Goal: Information Seeking & Learning: Check status

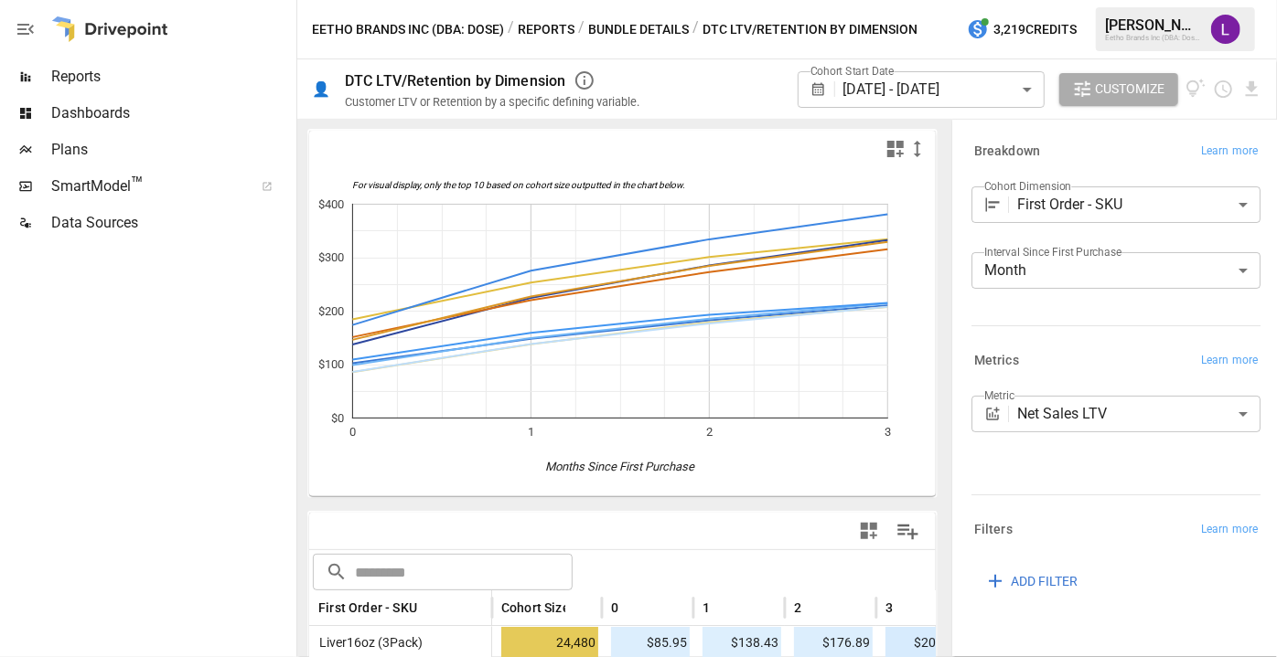
click at [162, 75] on span "Reports" at bounding box center [171, 77] width 241 height 22
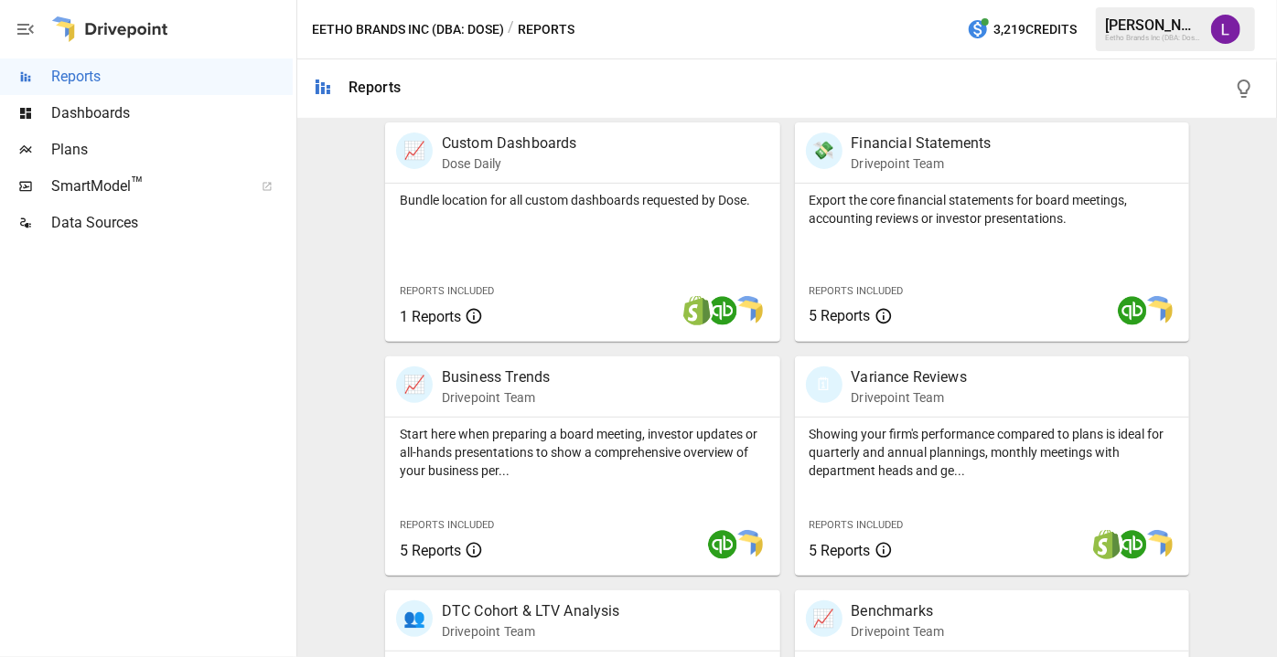
scroll to position [368, 0]
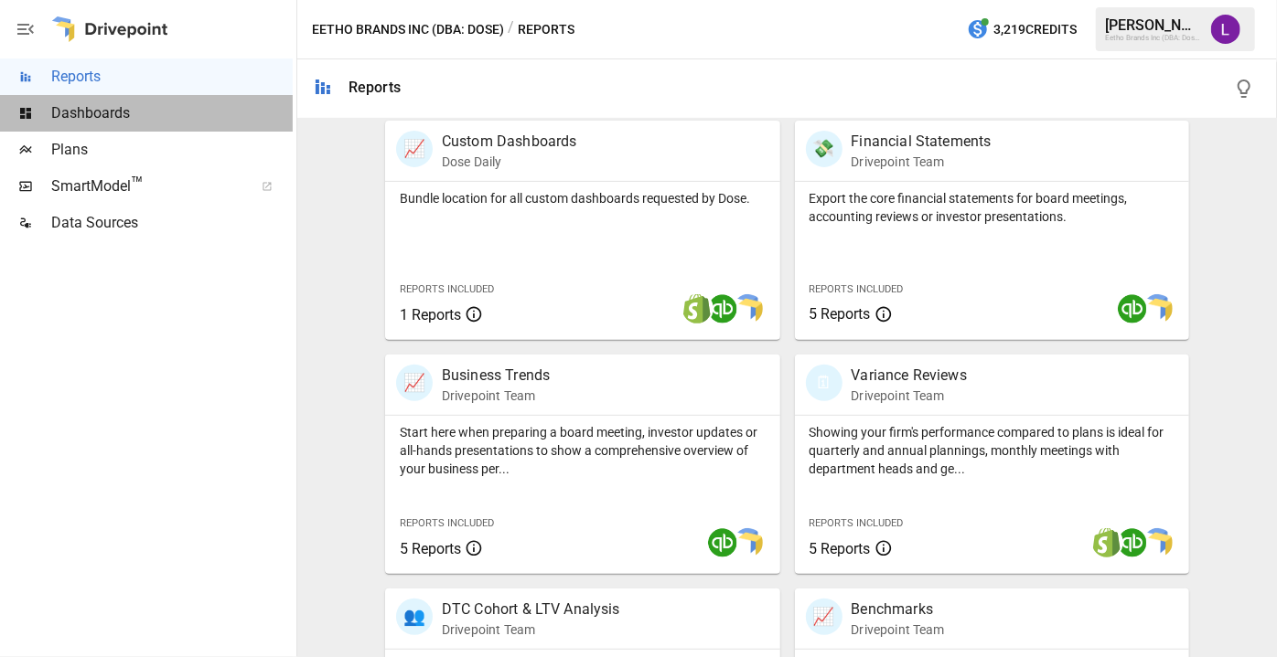
click at [140, 104] on span "Dashboards" at bounding box center [171, 113] width 241 height 22
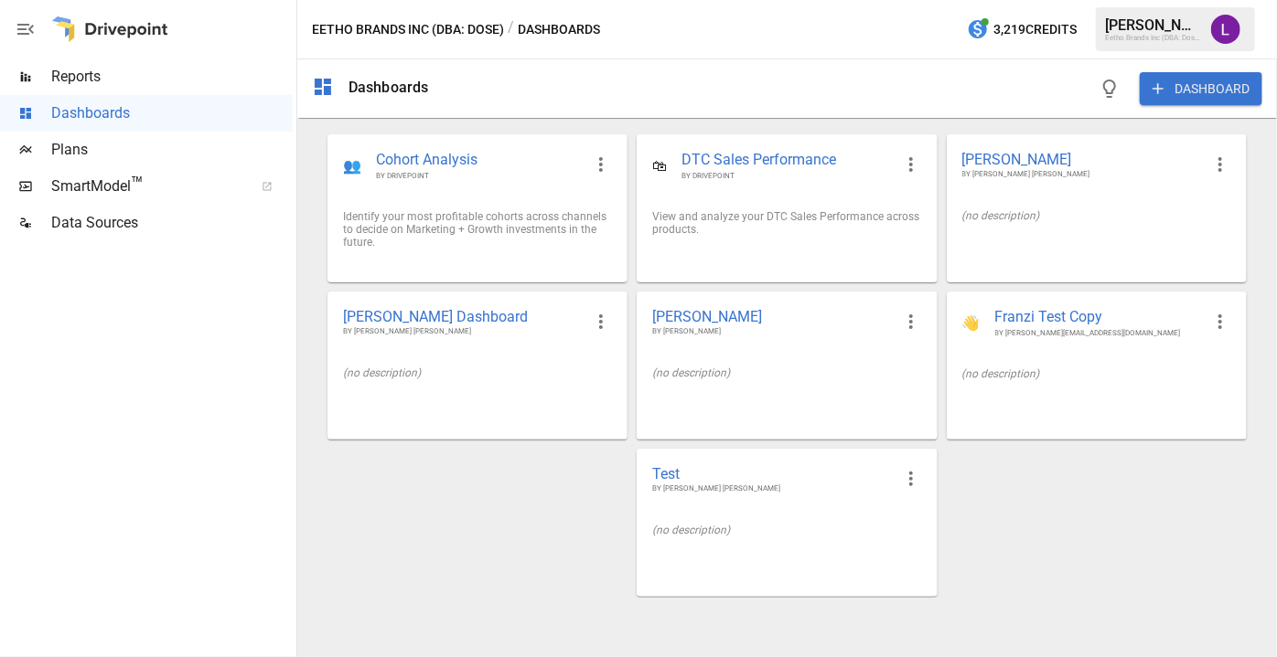
drag, startPoint x: 943, startPoint y: 18, endPoint x: 138, endPoint y: 75, distance: 806.7
click at [138, 75] on span "Reports" at bounding box center [171, 77] width 241 height 22
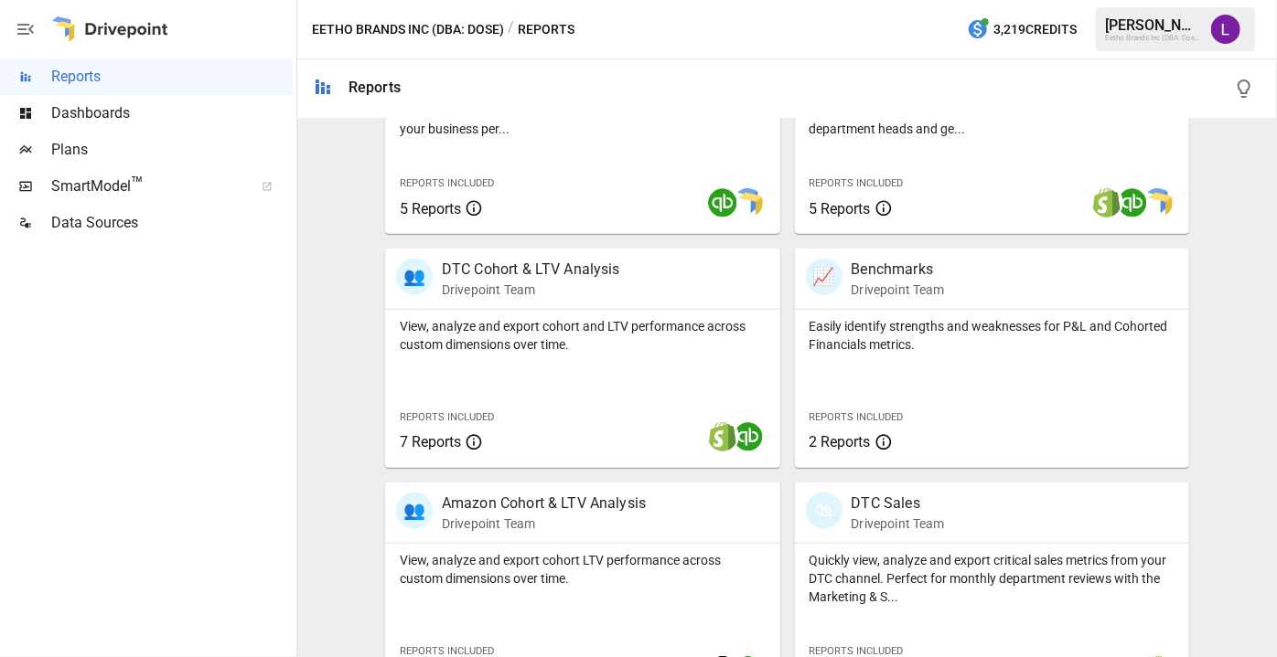
scroll to position [740, 0]
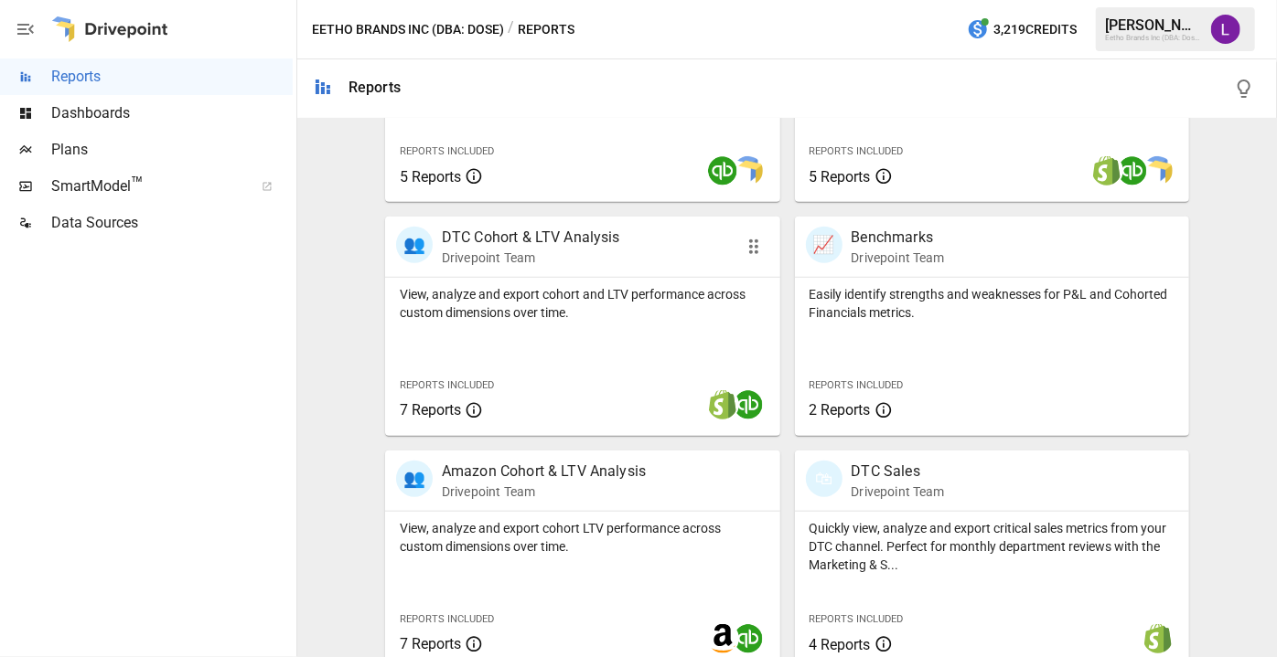
click at [585, 241] on p "DTC Cohort & LTV Analysis" at bounding box center [531, 238] width 178 height 22
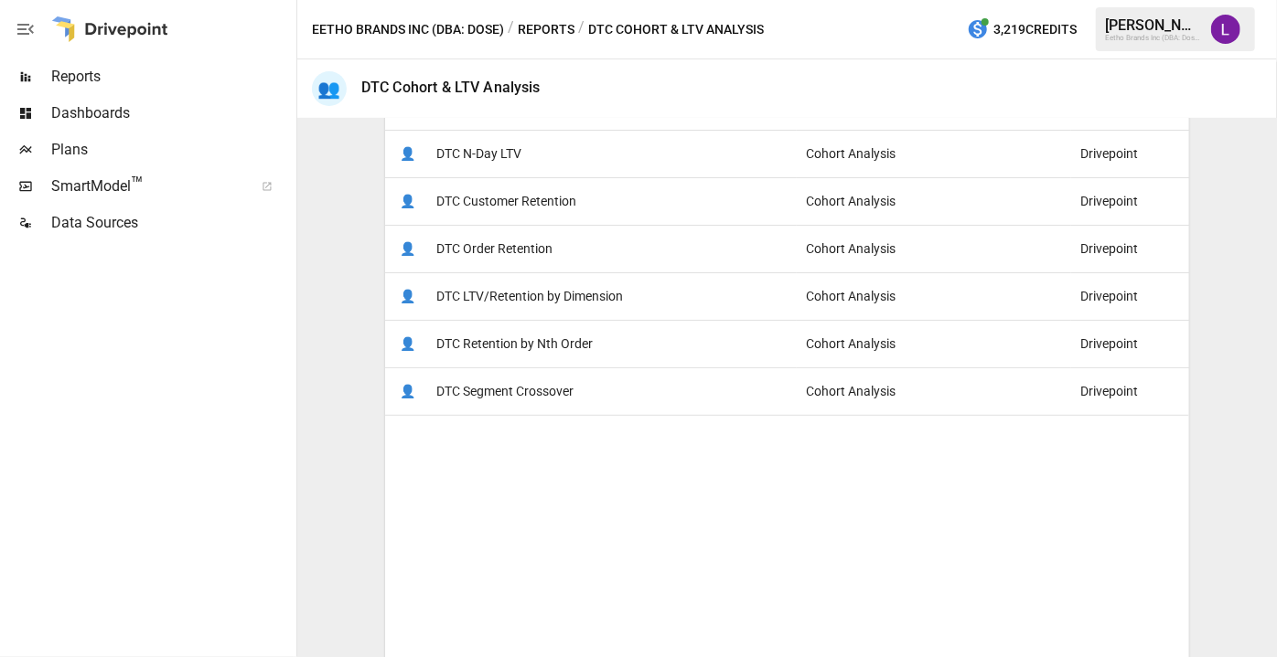
scroll to position [435, 0]
click at [522, 288] on span "DTC LTV/Retention by Dimension" at bounding box center [529, 294] width 187 height 47
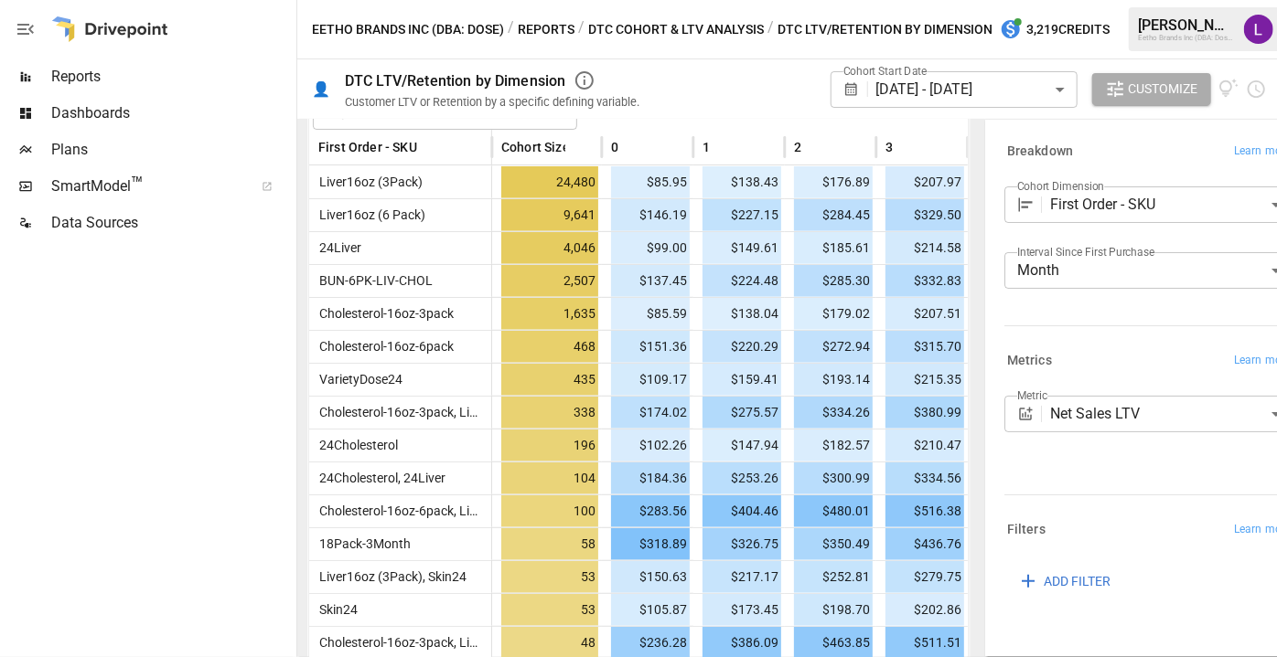
scroll to position [462, 0]
click at [1086, 0] on body "Reports Dashboards Plans SmartModel ™ Data Sources Eetho Brands Inc (DBA: Dose)…" at bounding box center [638, 0] width 1277 height 0
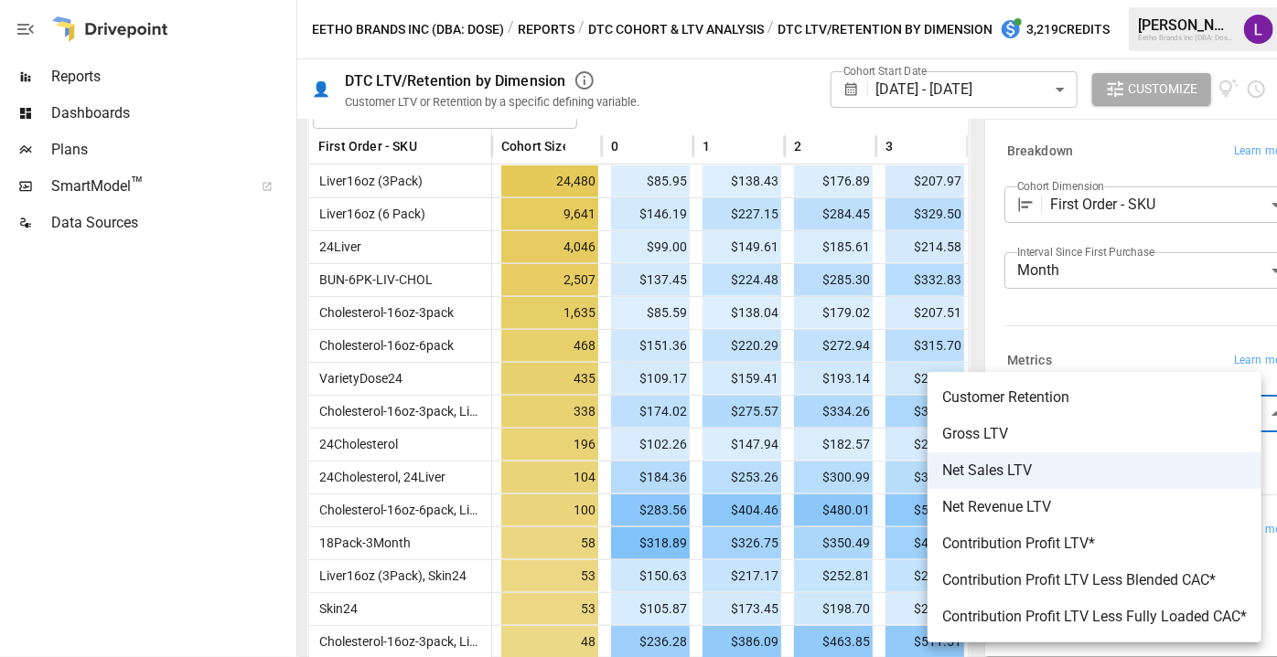
click at [1077, 317] on div at bounding box center [638, 328] width 1277 height 657
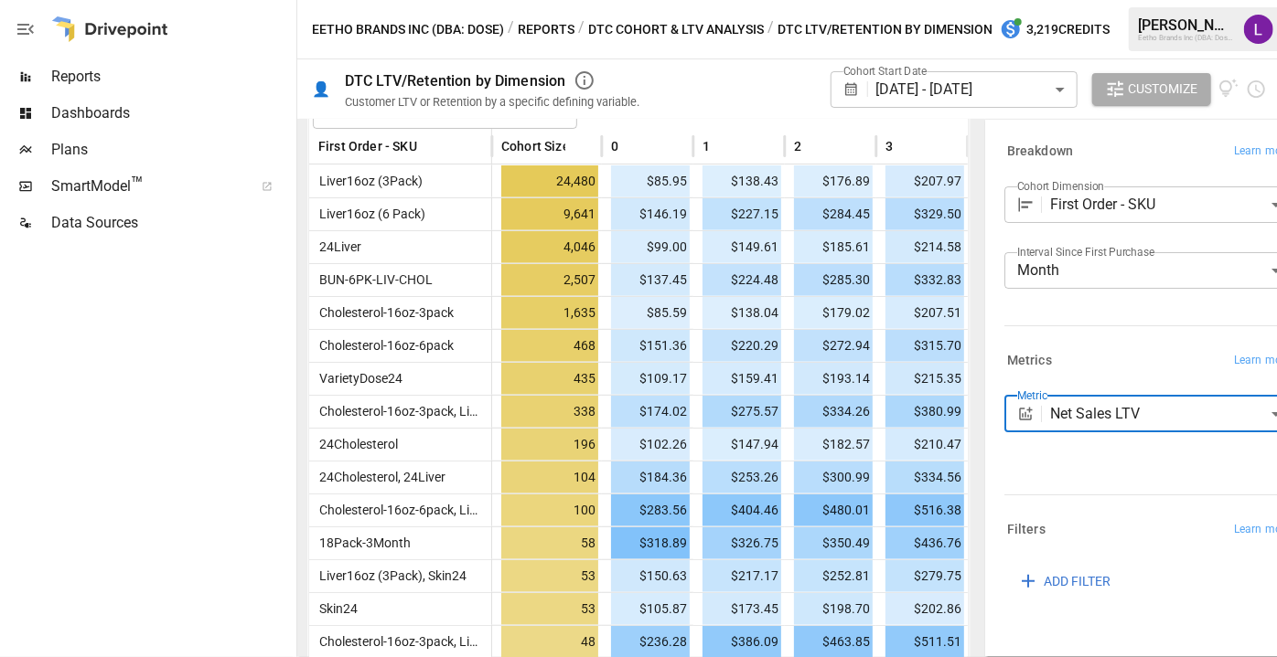
click at [1092, 0] on body "Reports Dashboards Plans SmartModel ™ Data Sources Eetho Brands Inc (DBA: Dose)…" at bounding box center [638, 0] width 1277 height 0
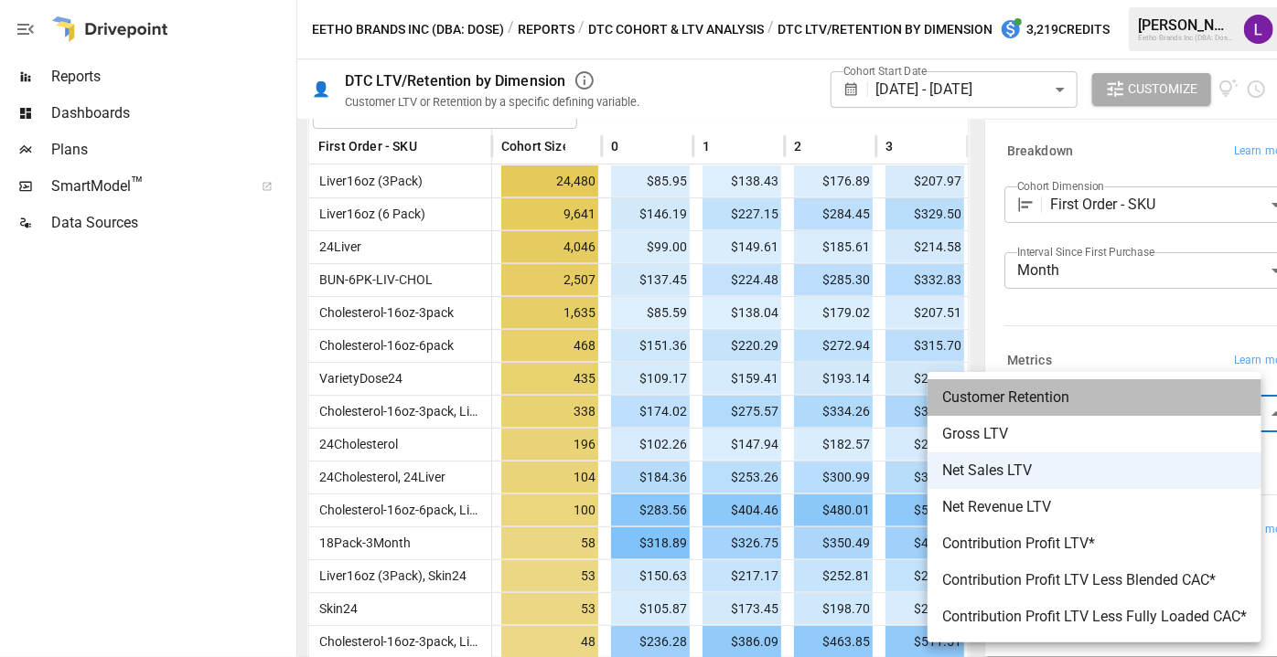
click at [1051, 405] on span "Customer Retention" at bounding box center [1094, 398] width 304 height 22
type input "**********"
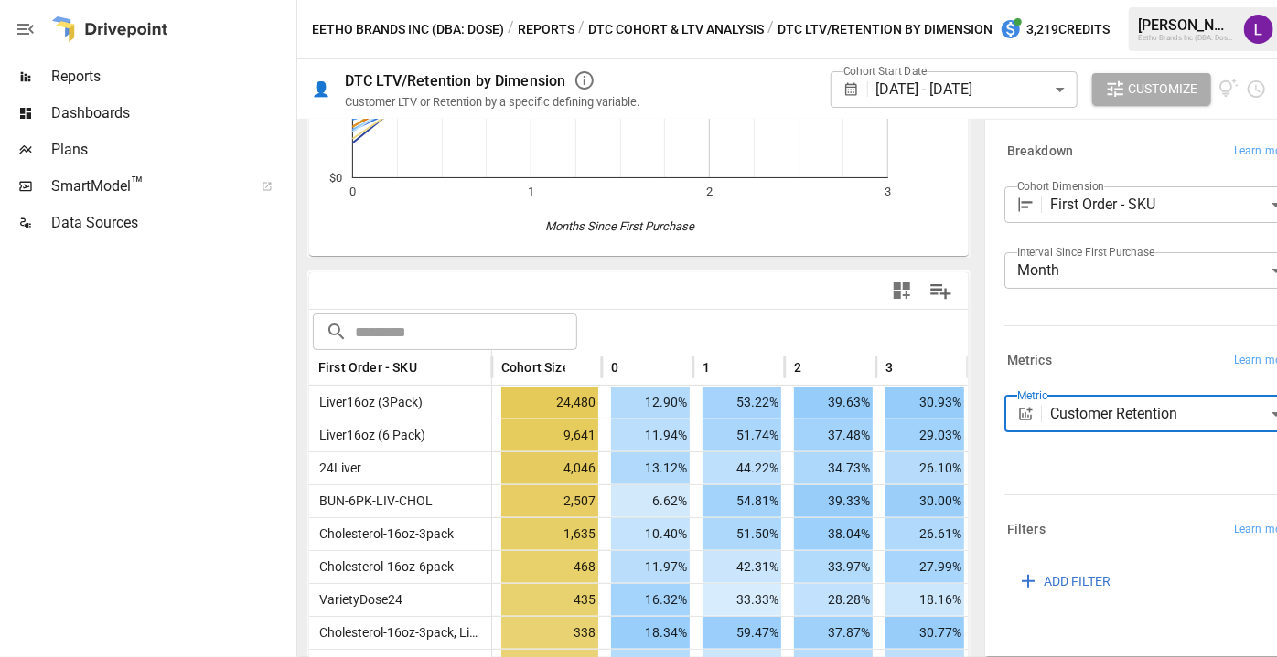
scroll to position [462, 0]
